Goal: Task Accomplishment & Management: Manage account settings

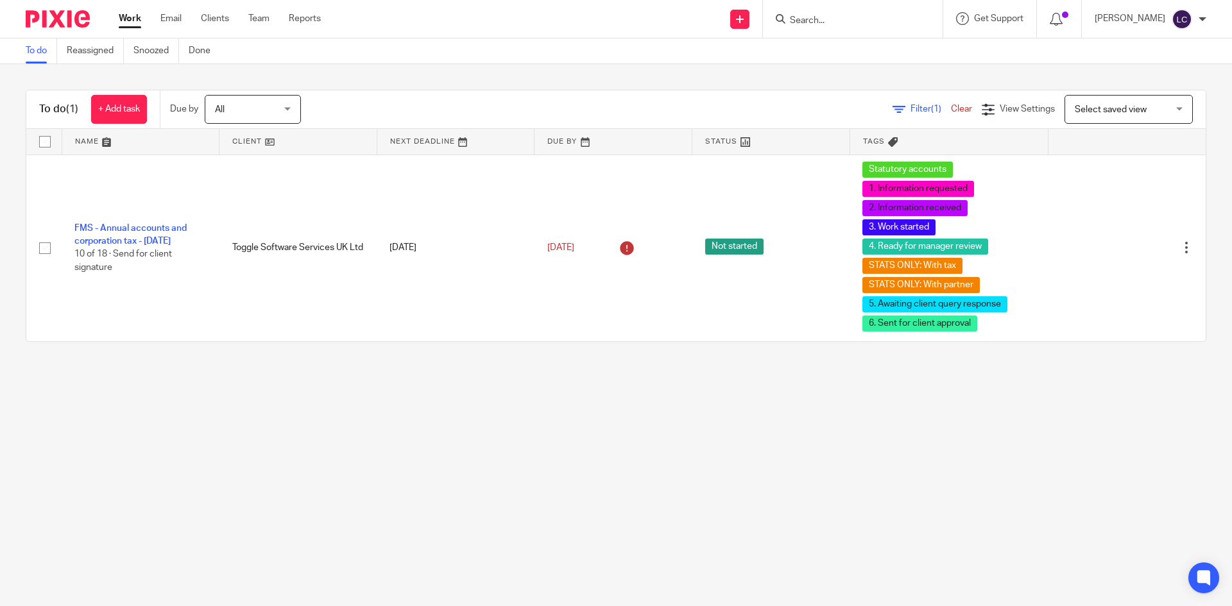
click at [836, 5] on div at bounding box center [853, 19] width 180 height 38
click at [835, 15] on input "Search" at bounding box center [846, 21] width 115 height 12
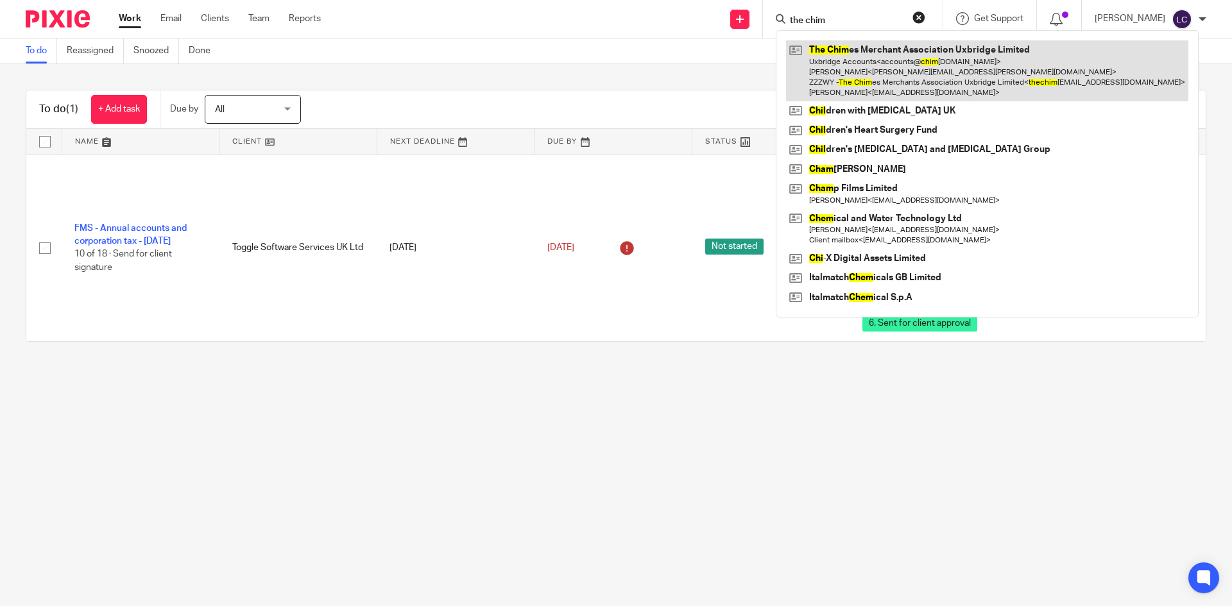
type input "the chim"
click at [874, 80] on link at bounding box center [987, 70] width 402 height 61
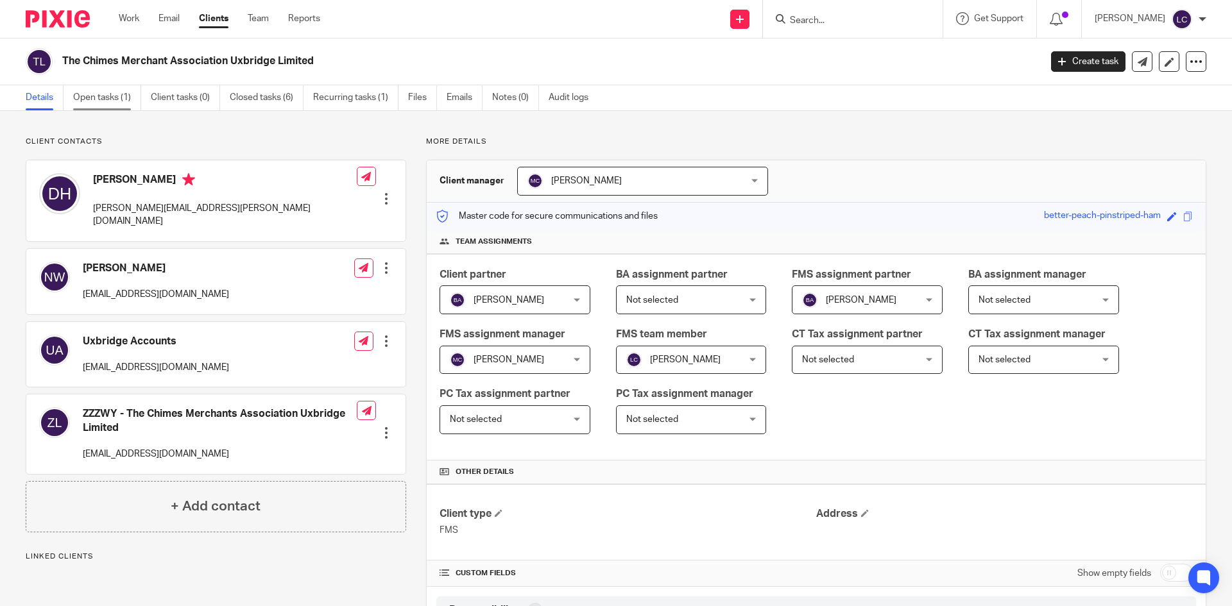
click at [108, 96] on link "Open tasks (1)" at bounding box center [107, 97] width 68 height 25
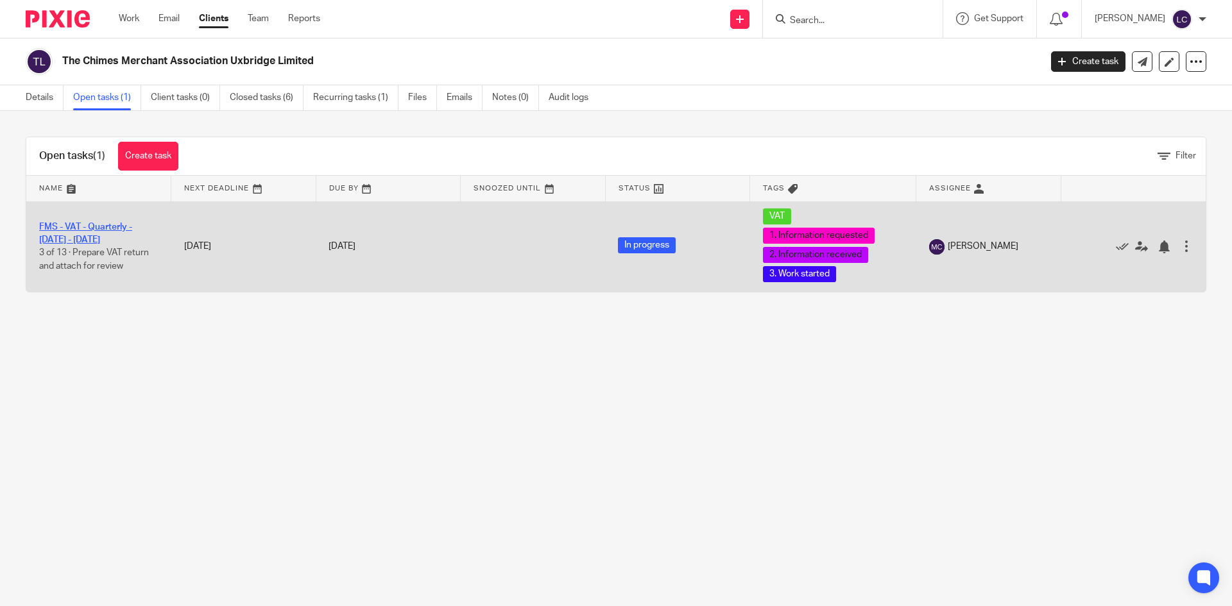
click at [107, 243] on link "FMS - VAT - Quarterly - [DATE] - [DATE]" at bounding box center [85, 234] width 93 height 22
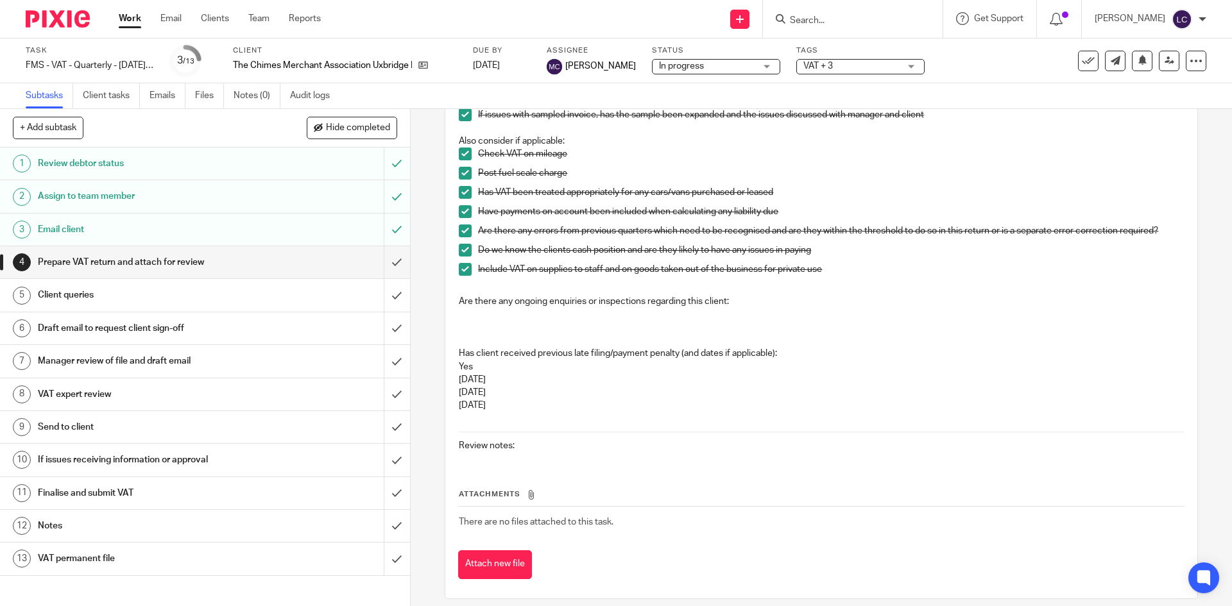
scroll to position [64, 0]
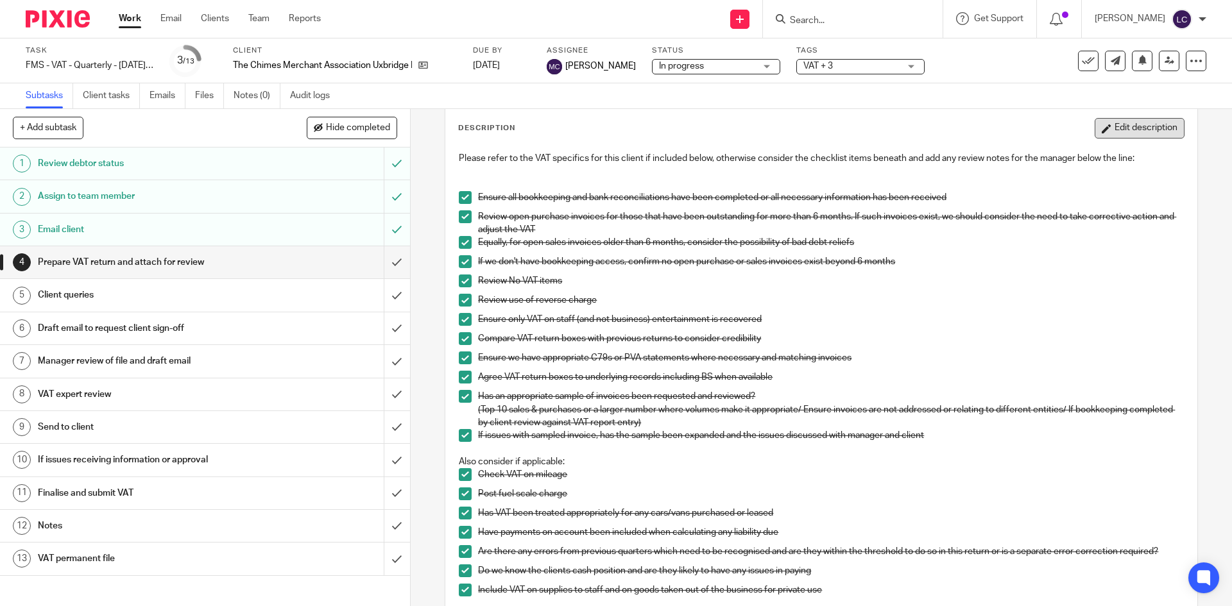
click at [1125, 129] on button "Edit description" at bounding box center [1140, 128] width 90 height 21
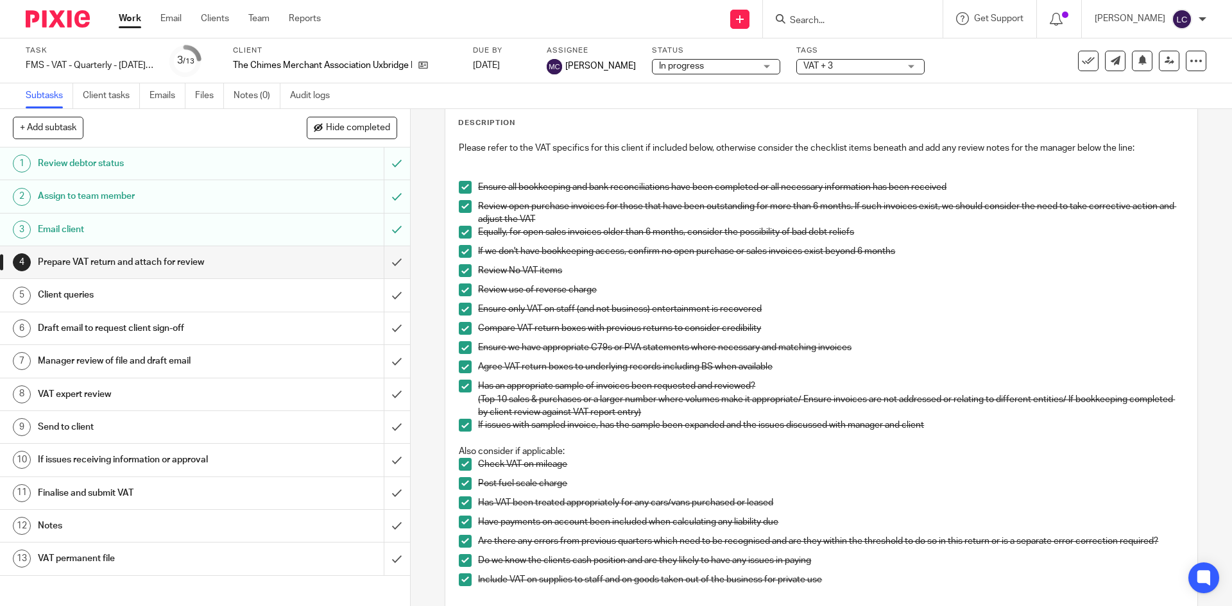
scroll to position [338, 0]
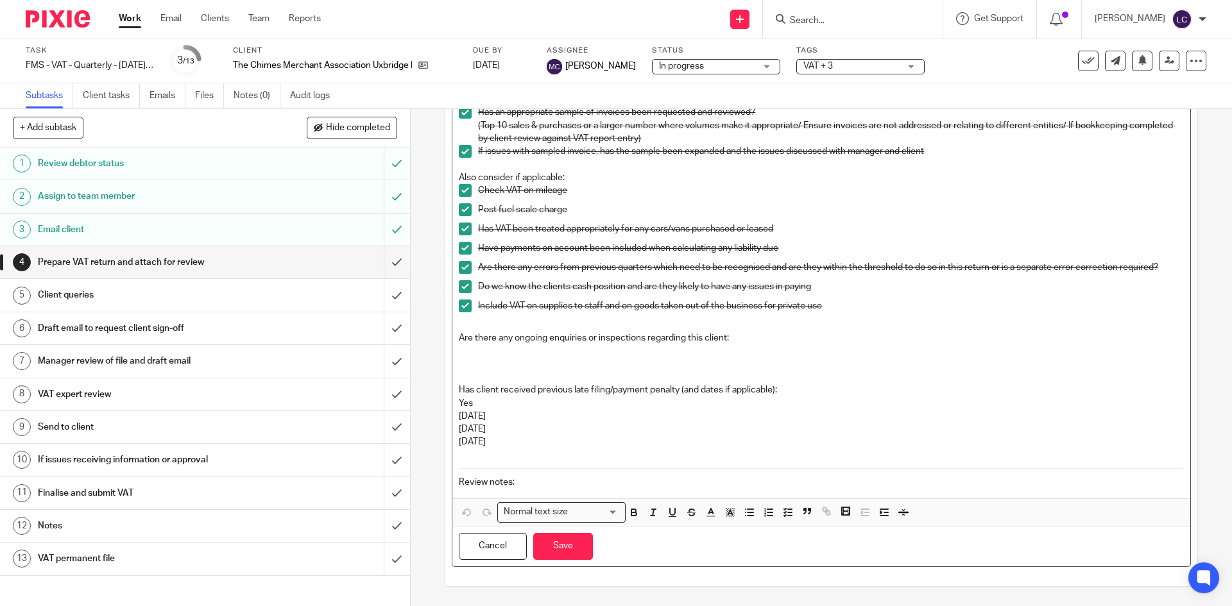
click at [462, 366] on p at bounding box center [821, 358] width 724 height 26
click at [476, 365] on p "LC - All points checked or not relevant to the return." at bounding box center [821, 358] width 724 height 26
click at [762, 364] on p "LC - Nothing outstanding. All points checked or not relevant to the return." at bounding box center [821, 358] width 724 height 26
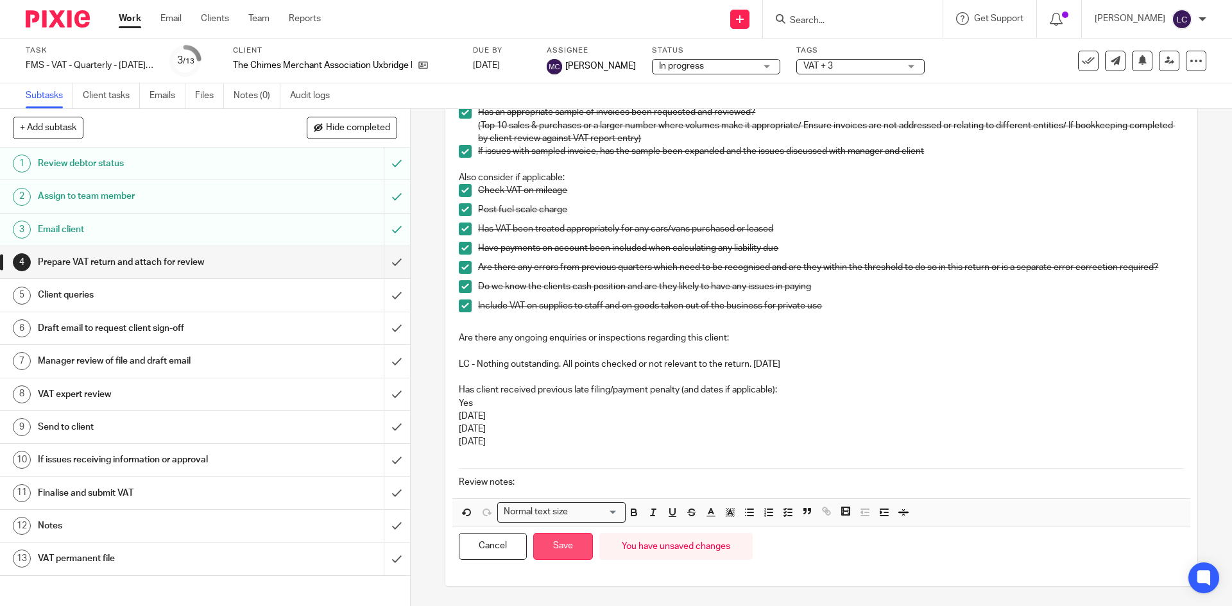
click at [572, 542] on button "Save" at bounding box center [563, 547] width 60 height 28
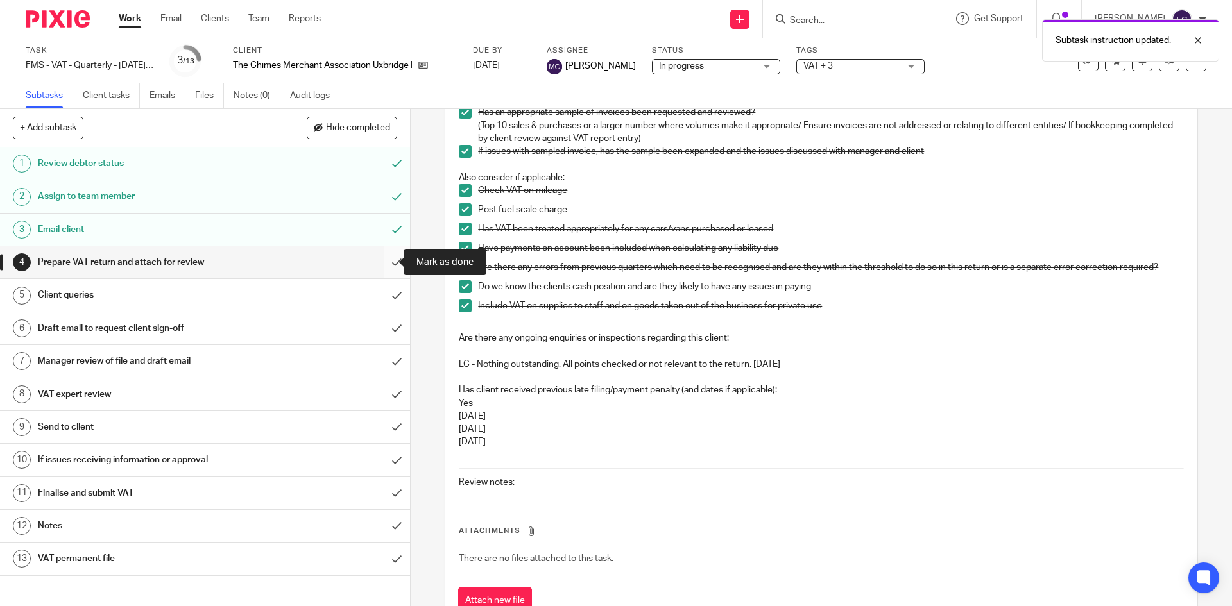
click at [378, 259] on input "submit" at bounding box center [205, 262] width 410 height 32
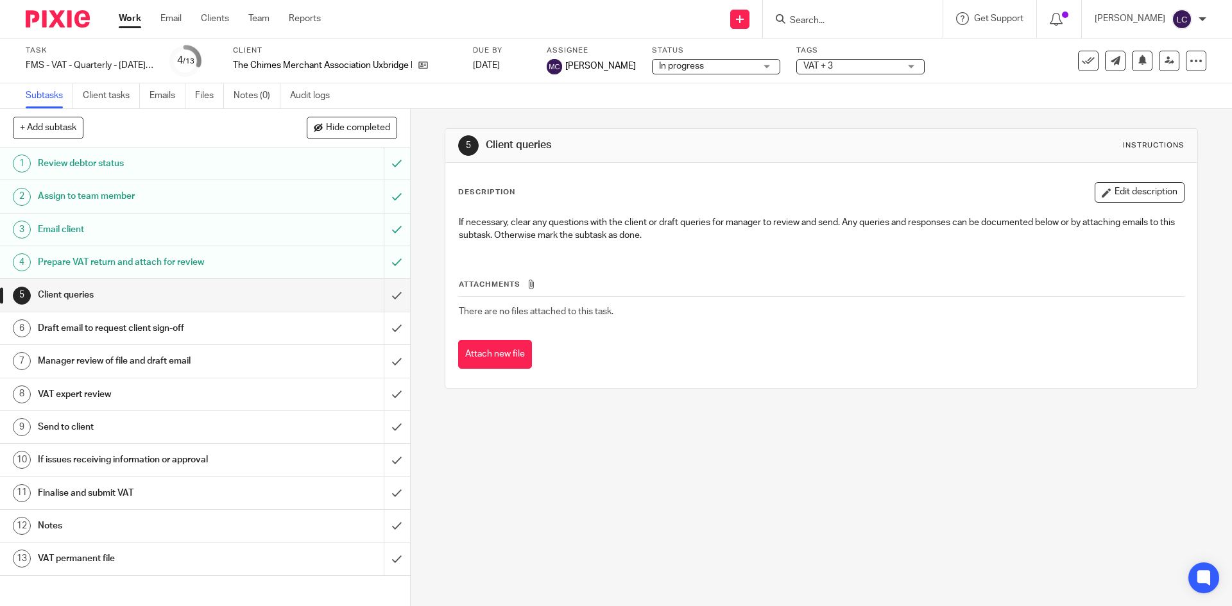
click at [234, 322] on h1 "Draft email to request client sign-off" at bounding box center [149, 328] width 222 height 19
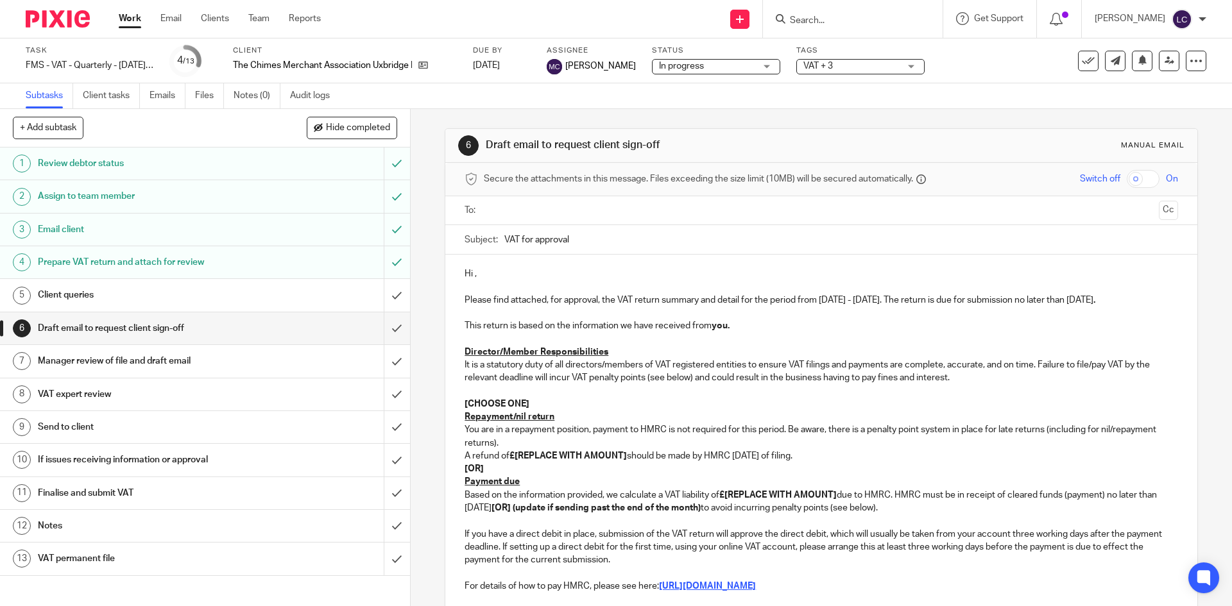
click at [706, 427] on p "You are in a repayment position, payment to HMRC is not required for this perio…" at bounding box center [821, 436] width 713 height 26
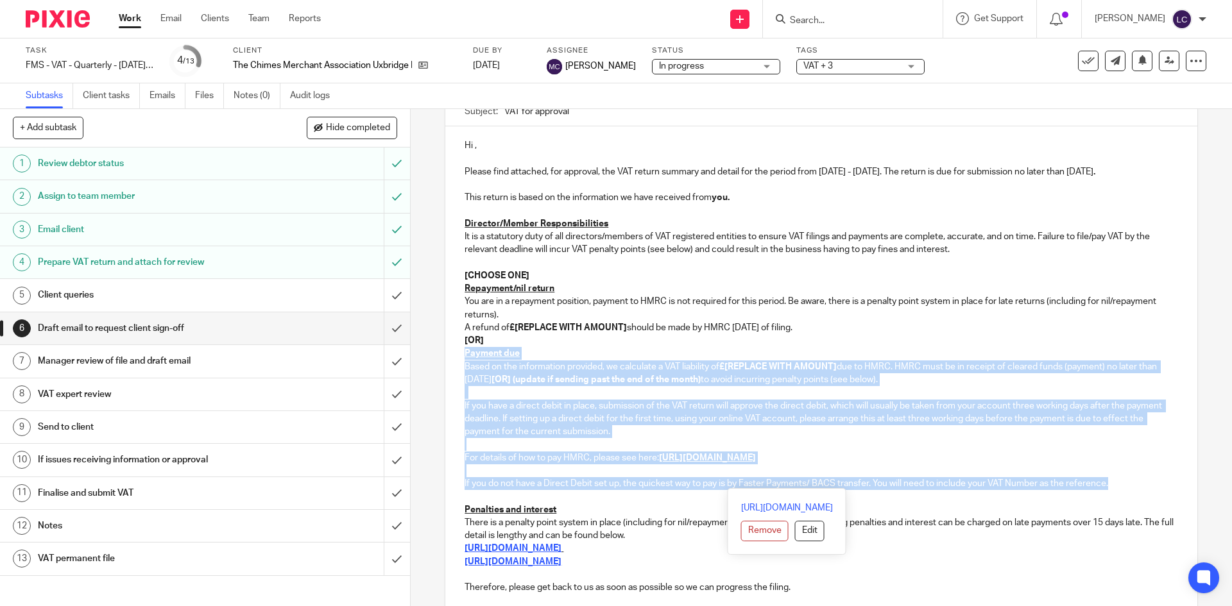
drag, startPoint x: 1119, startPoint y: 485, endPoint x: 450, endPoint y: 349, distance: 682.3
click at [450, 349] on div "Hi , Please find attached, for approval, the VAT return summary and detail for …" at bounding box center [820, 384] width 751 height 517
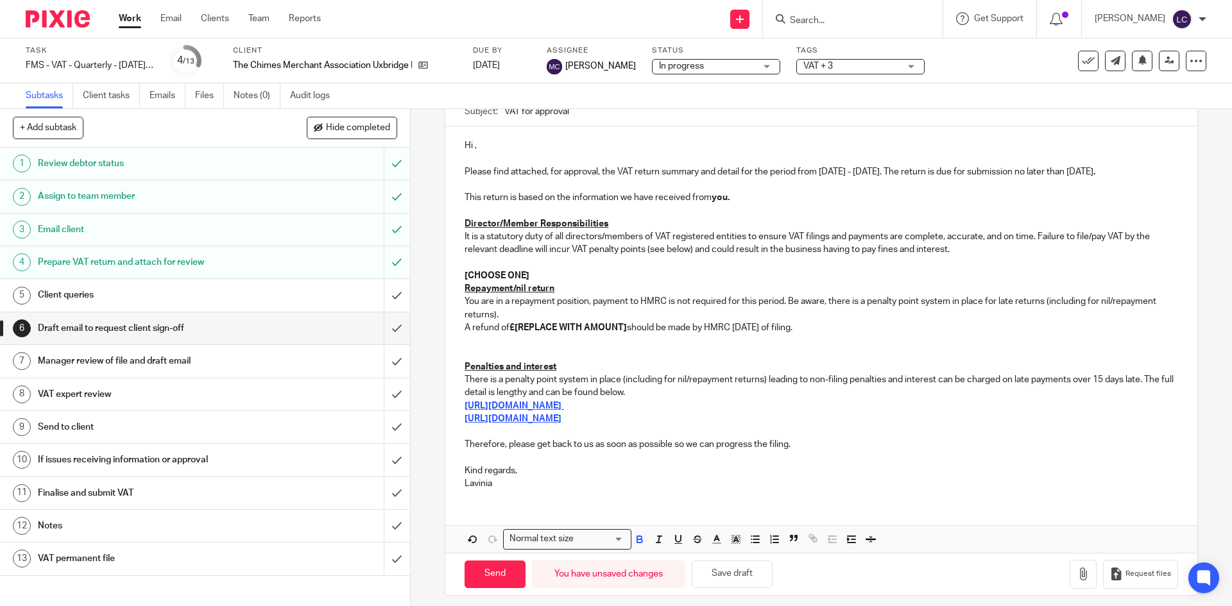
scroll to position [124, 0]
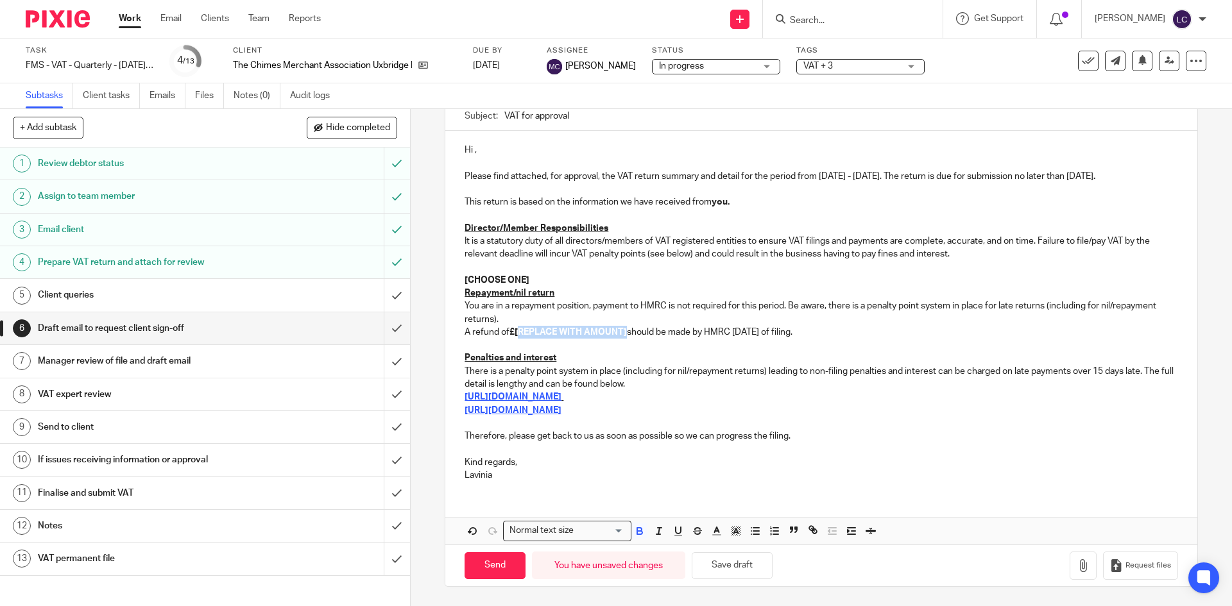
drag, startPoint x: 624, startPoint y: 336, endPoint x: 515, endPoint y: 332, distance: 109.2
click at [515, 332] on strong "£[REPLACE WITH AMOUNT]" at bounding box center [567, 332] width 117 height 9
click at [601, 340] on p at bounding box center [821, 345] width 713 height 13
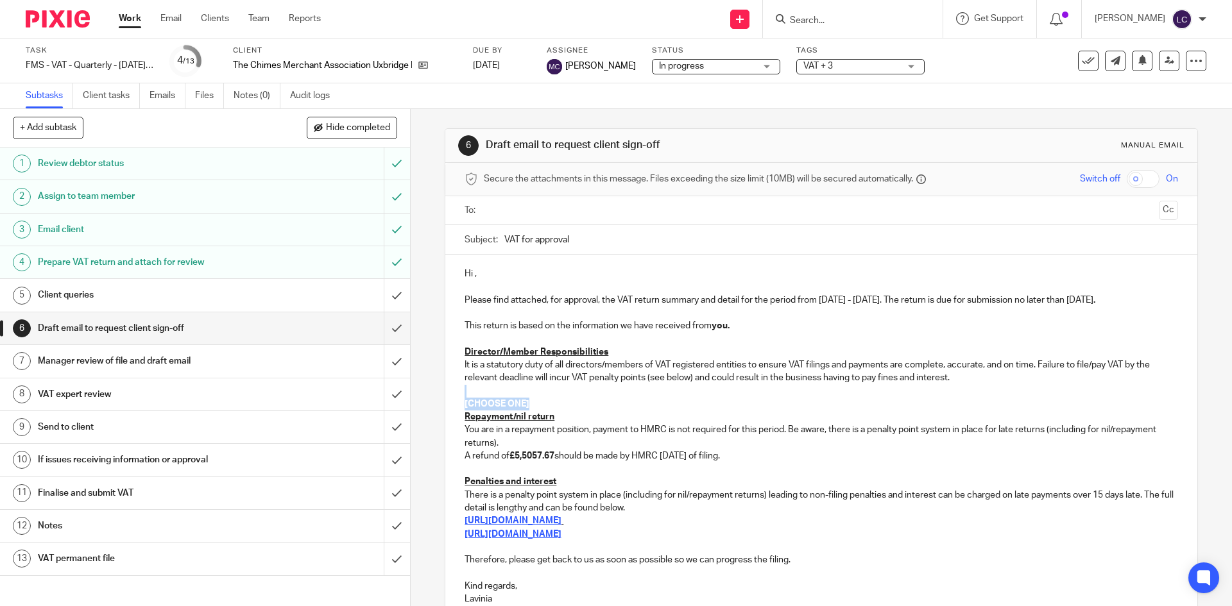
drag, startPoint x: 552, startPoint y: 397, endPoint x: 551, endPoint y: 406, distance: 9.1
click at [551, 406] on div "Hi , Please find attached, for approval, the VAT return summary and detail for …" at bounding box center [820, 435] width 751 height 361
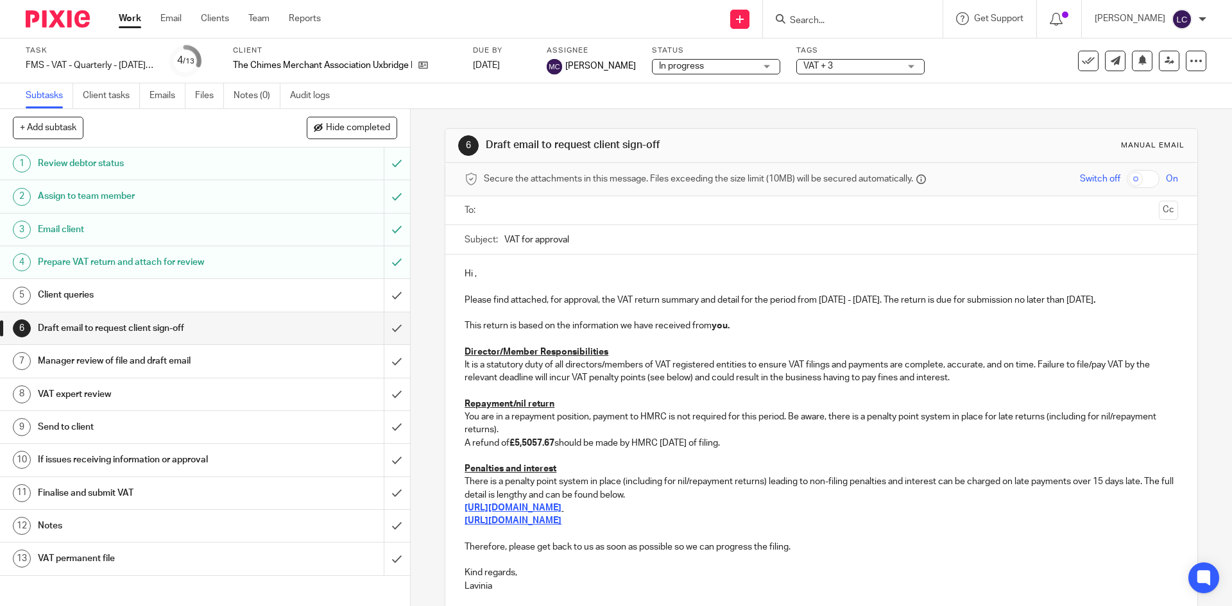
click at [771, 321] on p "This return is based on the information we have received from you." at bounding box center [821, 326] width 713 height 13
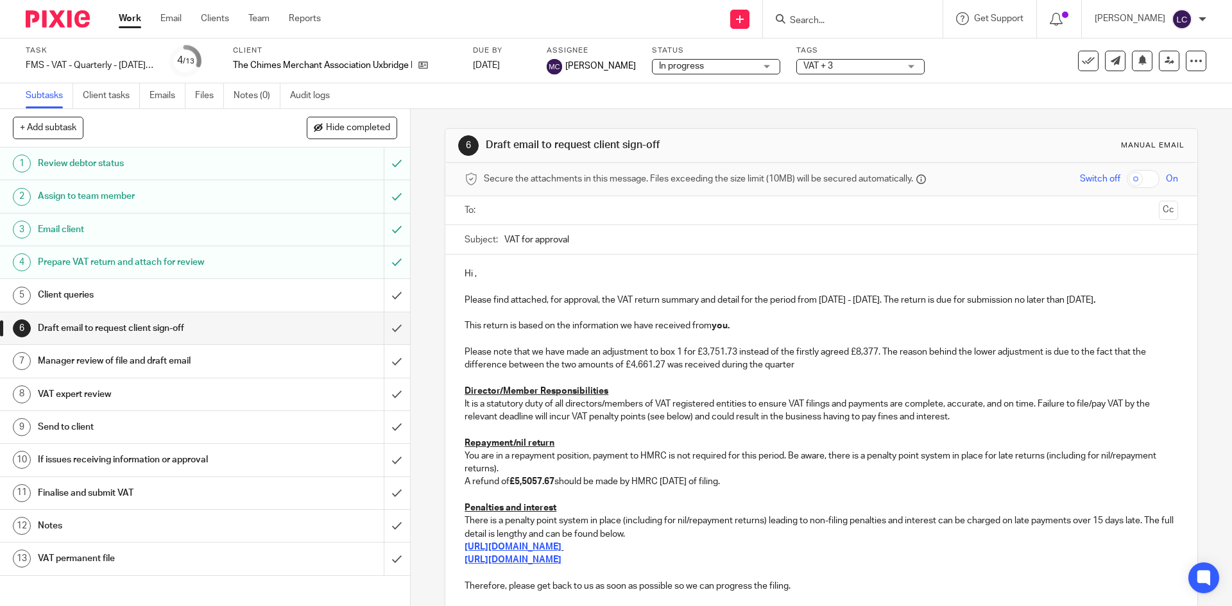
click at [624, 364] on p "Please note that we have made an adjustment to box 1 for £3,751.73 instead of t…" at bounding box center [821, 359] width 713 height 26
click at [796, 365] on p "Please note that we have made an adjustment to box 1 for £3,751.73 instead of t…" at bounding box center [821, 359] width 713 height 26
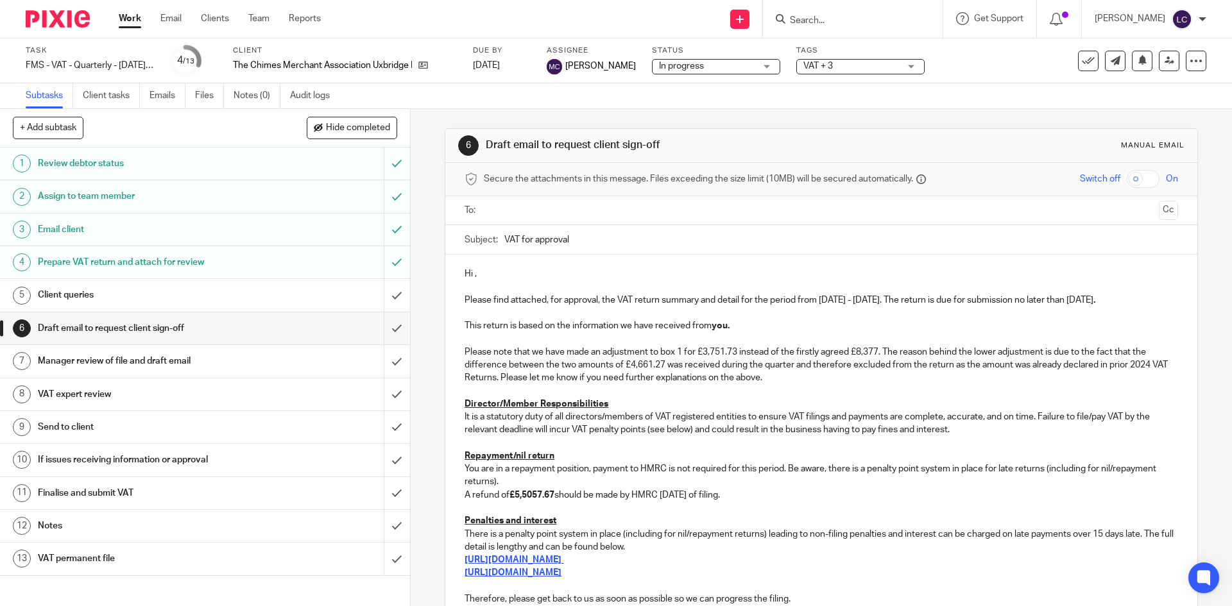
scroll to position [163, 0]
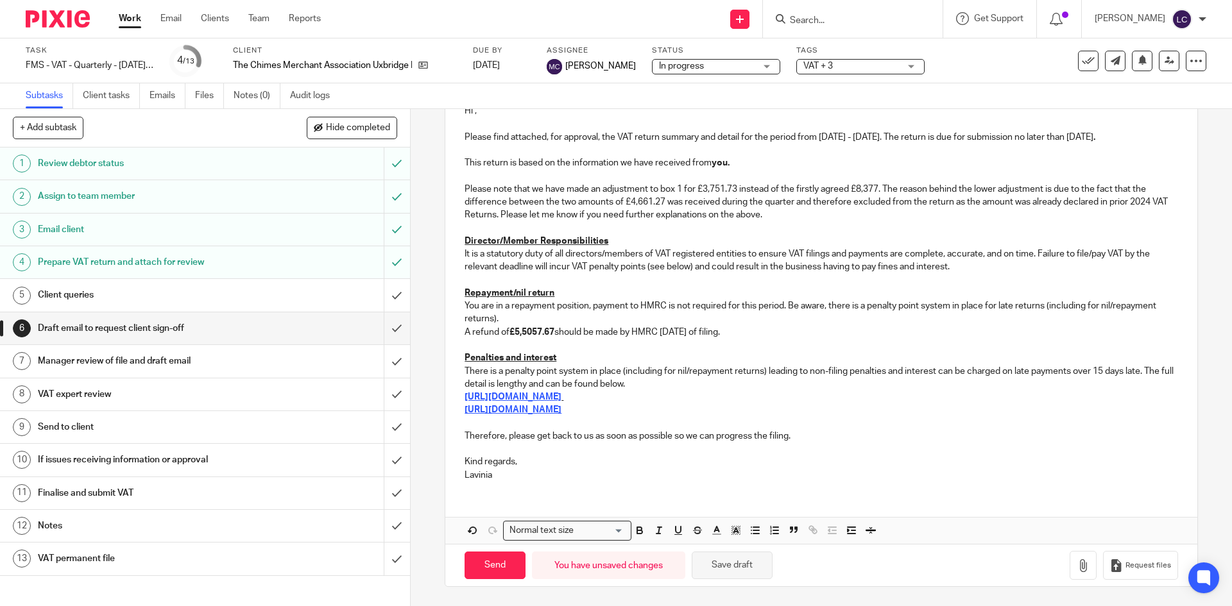
click at [730, 564] on button "Save draft" at bounding box center [732, 566] width 81 height 28
click at [389, 328] on input "submit" at bounding box center [205, 328] width 410 height 32
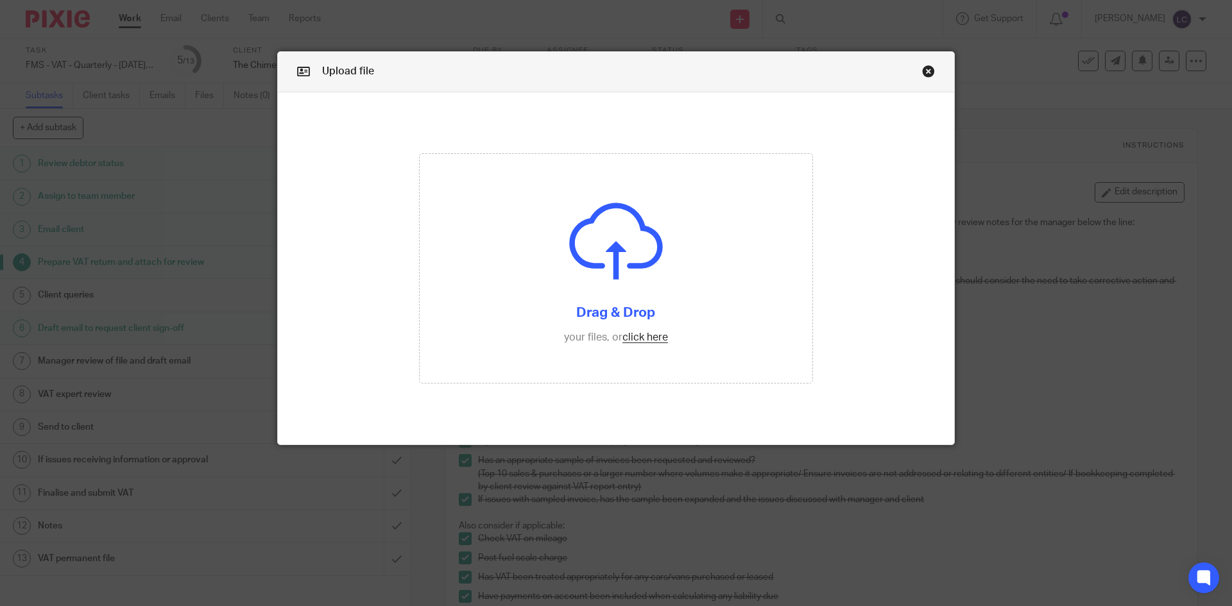
scroll to position [397, 0]
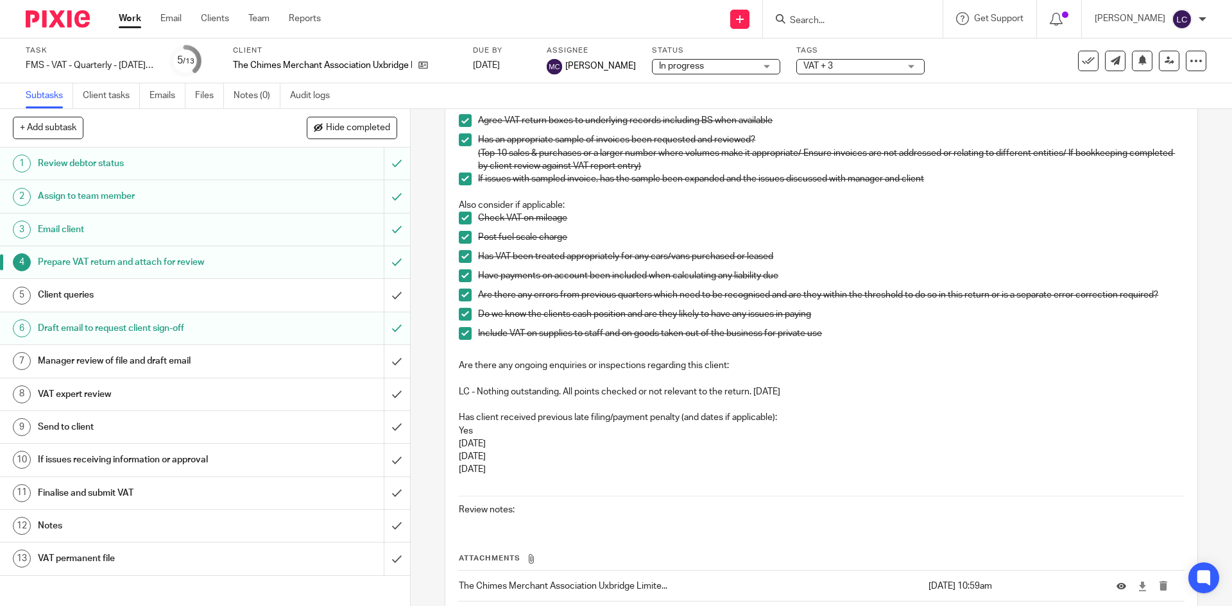
scroll to position [428, 0]
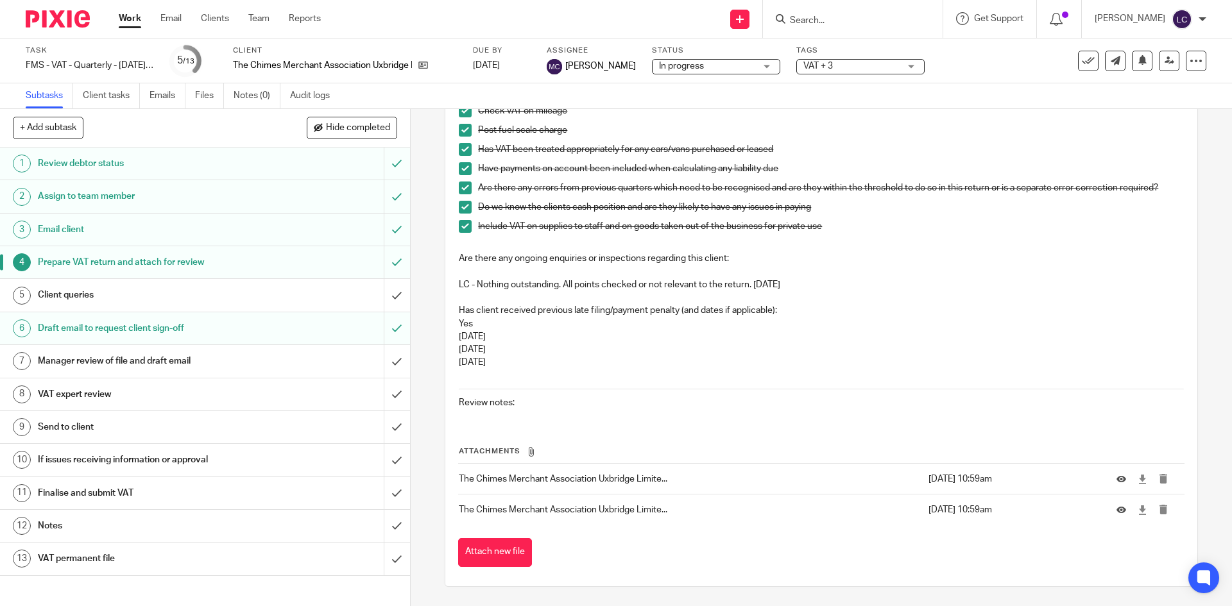
click at [355, 295] on div "Client queries" at bounding box center [204, 295] width 333 height 19
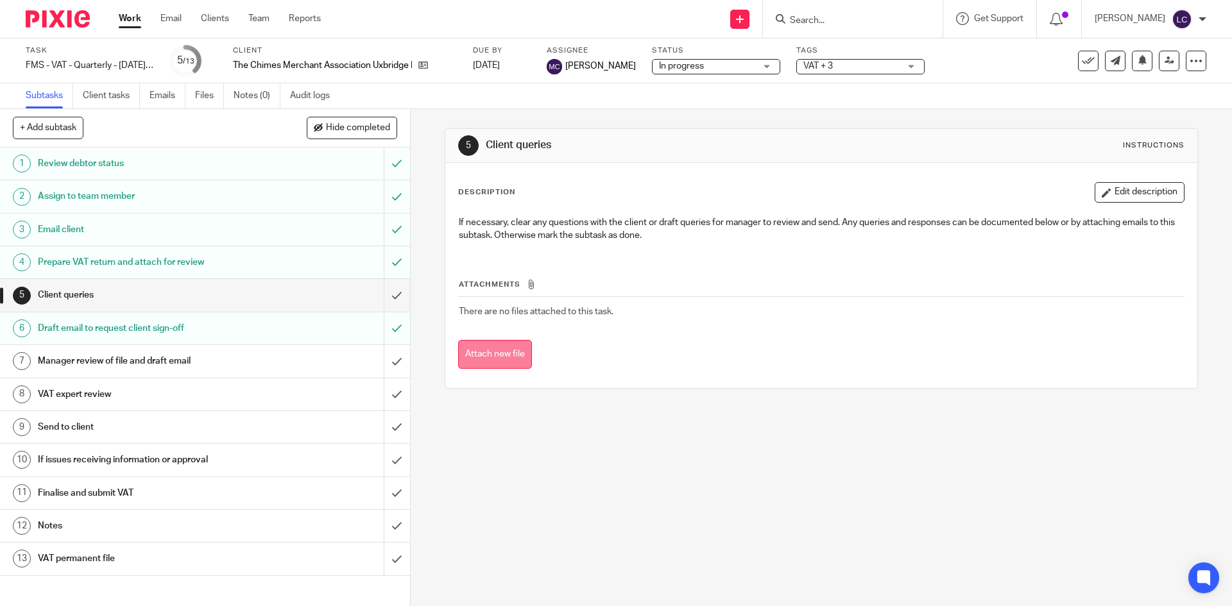
click at [491, 353] on button "Attach new file" at bounding box center [495, 354] width 74 height 29
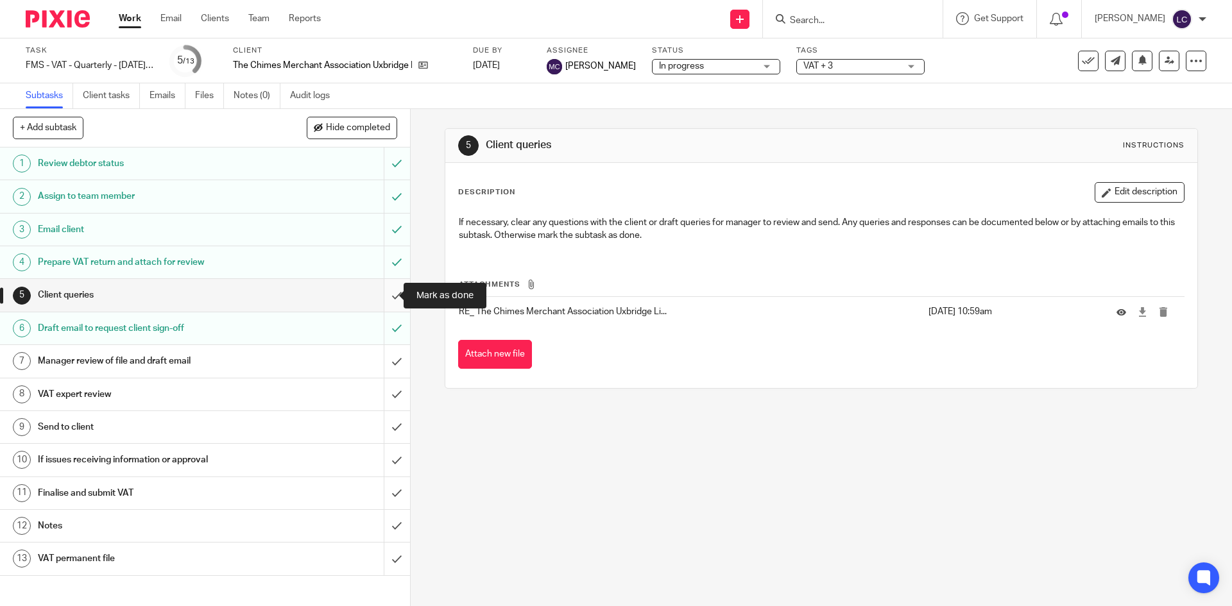
click at [381, 297] on input "submit" at bounding box center [205, 295] width 410 height 32
